Goal: Navigation & Orientation: Go to known website

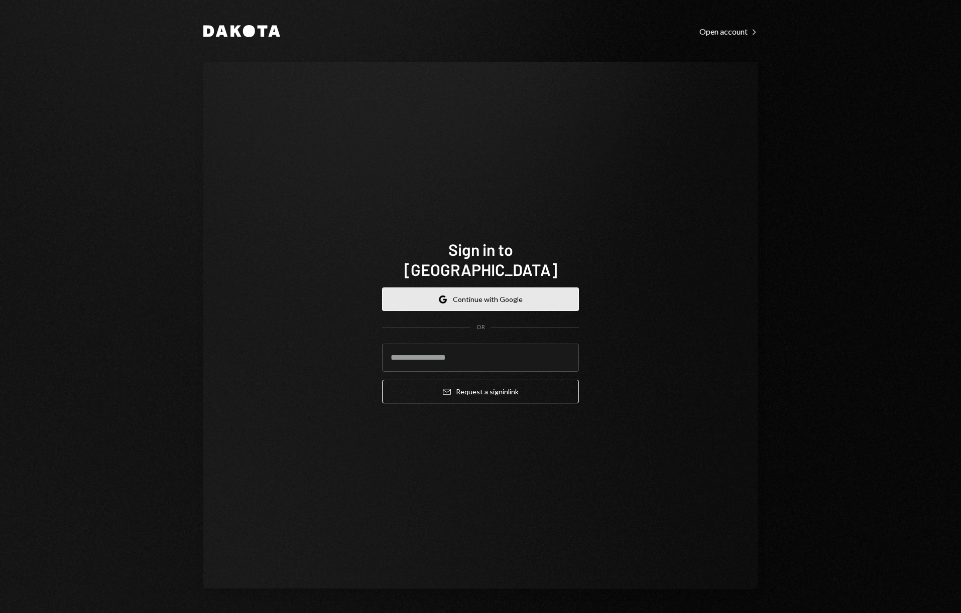
click at [485, 288] on button "Google Continue with Google" at bounding box center [480, 300] width 197 height 24
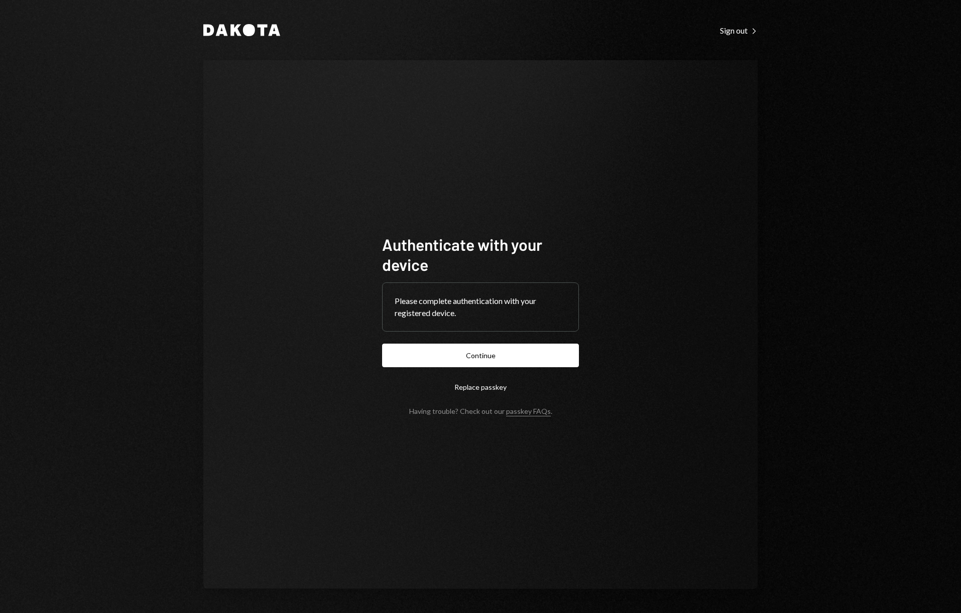
click at [491, 351] on button "Continue" at bounding box center [480, 356] width 197 height 24
